Goal: Transaction & Acquisition: Purchase product/service

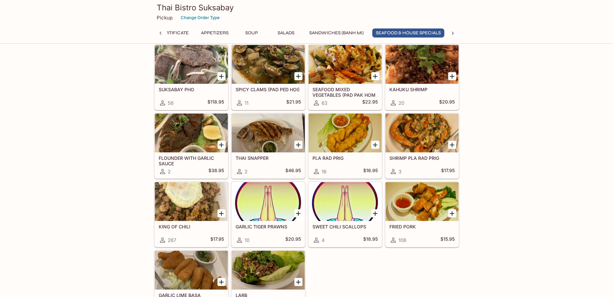
scroll to position [1023, 0]
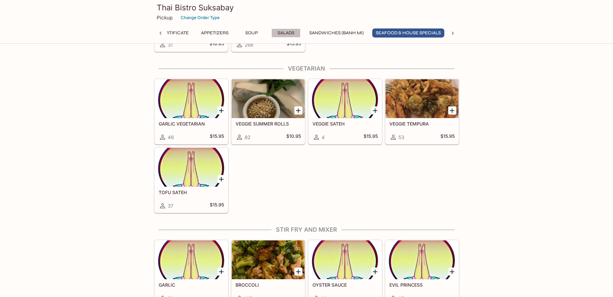
click at [292, 29] on button "Salads" at bounding box center [285, 32] width 29 height 9
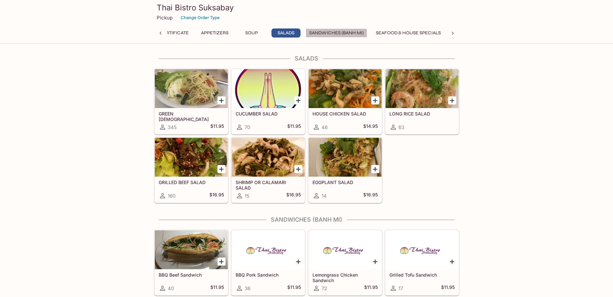
click at [335, 32] on button "Sandwiches (Banh Mi)" at bounding box center [336, 32] width 61 height 9
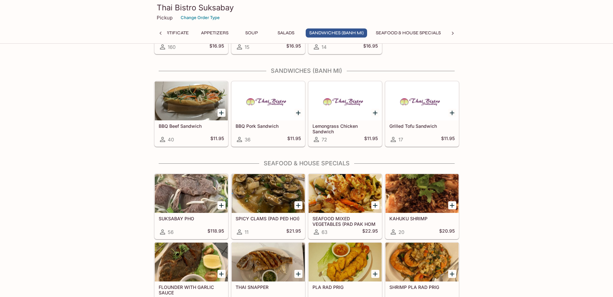
scroll to position [643, 0]
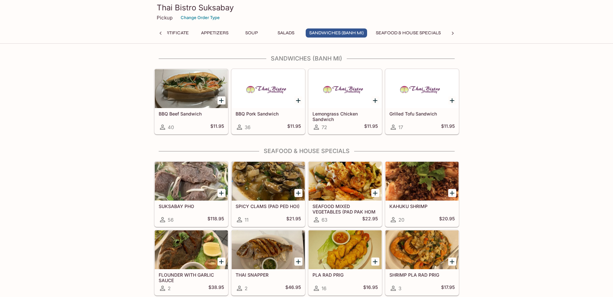
click at [450, 34] on icon at bounding box center [452, 33] width 6 height 6
click at [453, 34] on icon at bounding box center [453, 33] width 2 height 3
click at [259, 32] on button "Noodles" at bounding box center [251, 32] width 29 height 9
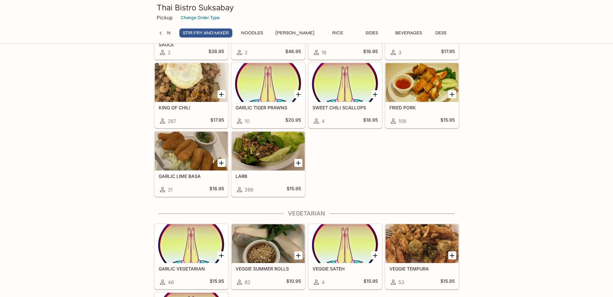
scroll to position [1423, 0]
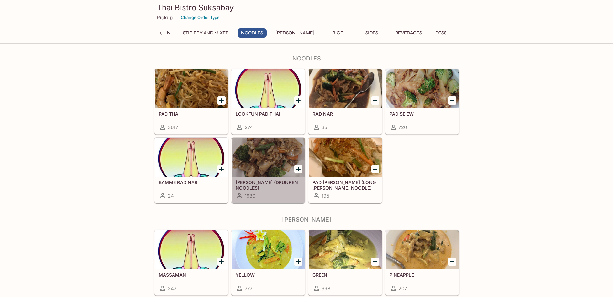
click at [265, 189] on h5 "[PERSON_NAME] (DRUNKEN NOODLES)" at bounding box center [268, 184] width 65 height 11
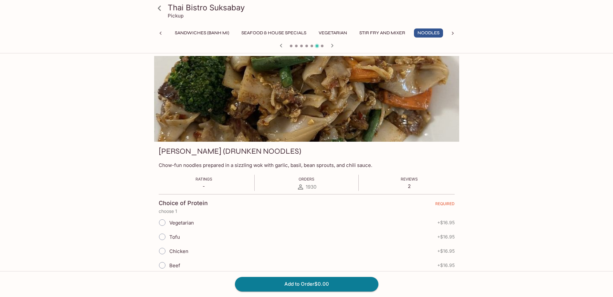
click at [166, 10] on link at bounding box center [160, 8] width 16 height 16
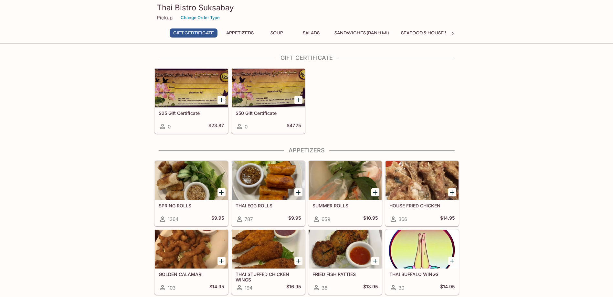
scroll to position [54, 0]
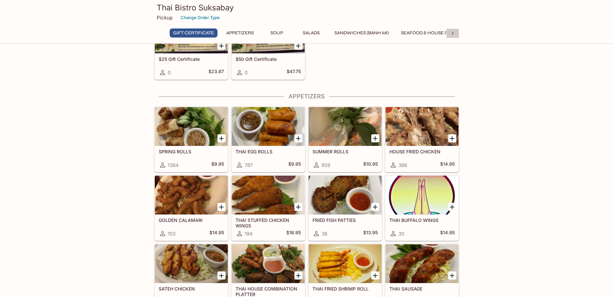
click at [454, 31] on icon at bounding box center [452, 33] width 6 height 6
click at [325, 31] on button "Noodles" at bounding box center [315, 32] width 29 height 9
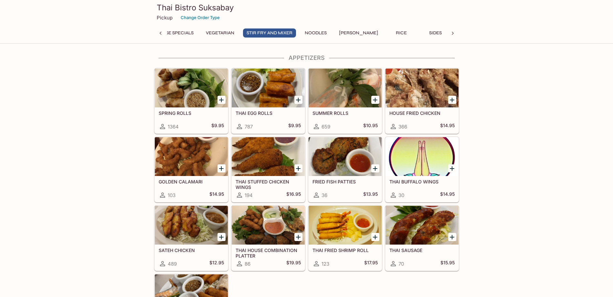
scroll to position [1423, 0]
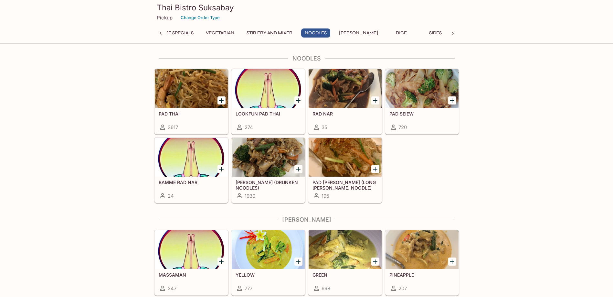
click at [275, 187] on h5 "[PERSON_NAME] (DRUNKEN NOODLES)" at bounding box center [268, 184] width 65 height 11
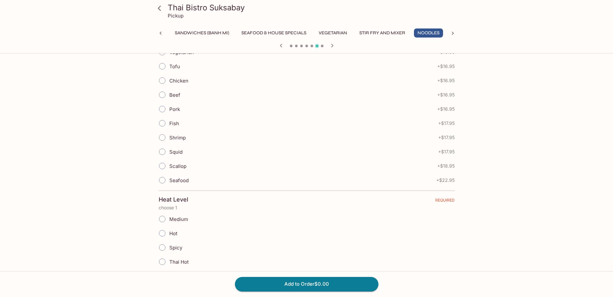
scroll to position [215, 0]
